Goal: Obtain resource: Download file/media

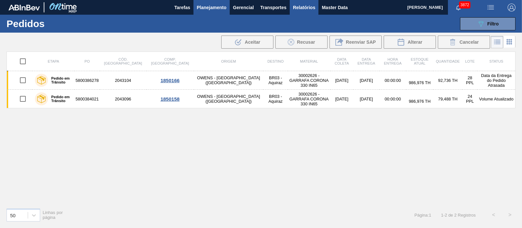
click at [299, 7] on span "Relatórios" at bounding box center [304, 8] width 22 height 8
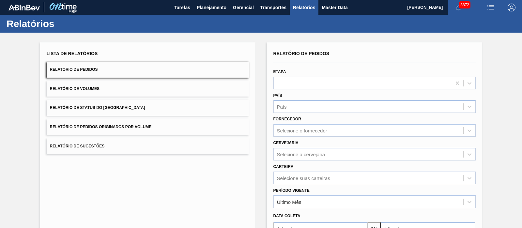
click at [120, 135] on div "Lista de Relatórios Relatório de Pedidos Relatório de Volumes Relatório de Stat…" at bounding box center [148, 101] width 202 height 105
click at [120, 131] on button "Relatório de Pedidos Originados por Volume" at bounding box center [148, 127] width 202 height 16
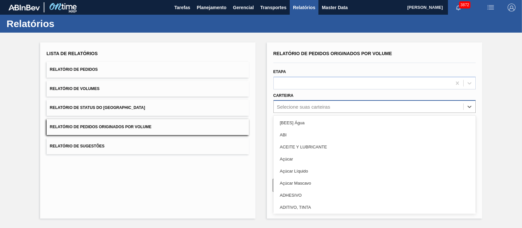
click at [302, 106] on div "Selecione suas carteiras" at bounding box center [303, 107] width 53 height 6
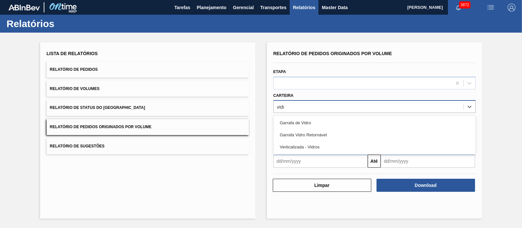
type input "vidro"
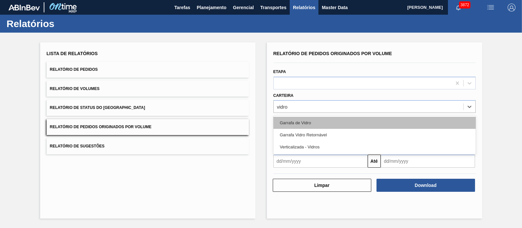
click at [292, 118] on div "Garrafa de Vidro" at bounding box center [374, 123] width 202 height 12
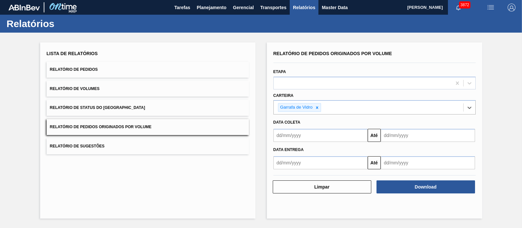
click at [302, 122] on div "Data coleta" at bounding box center [374, 122] width 207 height 9
click at [300, 129] on input "text" at bounding box center [320, 135] width 94 height 13
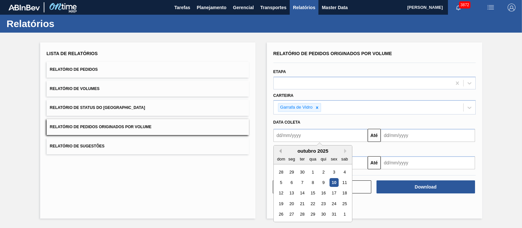
click at [280, 151] on button "Previous Month" at bounding box center [279, 151] width 5 height 5
click at [346, 151] on button "Next Month" at bounding box center [346, 151] width 5 height 5
click at [293, 169] on div "1" at bounding box center [291, 172] width 9 height 9
type input "[DATE]"
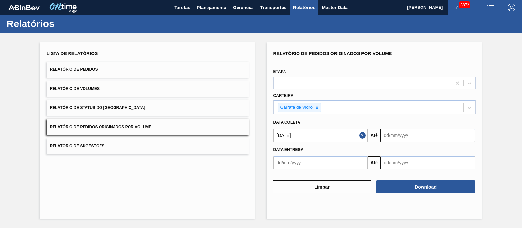
click at [408, 131] on input "text" at bounding box center [427, 135] width 94 height 13
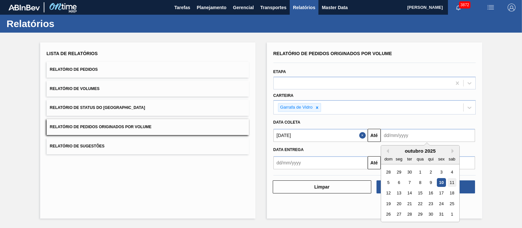
click at [449, 182] on div "11" at bounding box center [451, 182] width 9 height 9
type input "[DATE]"
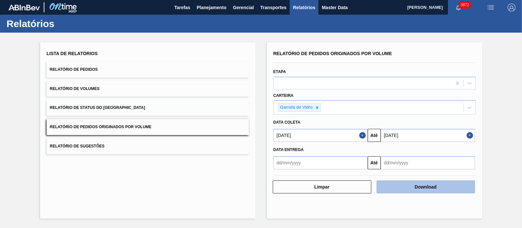
click at [419, 188] on button "Download" at bounding box center [425, 186] width 98 height 13
